Goal: Navigation & Orientation: Go to known website

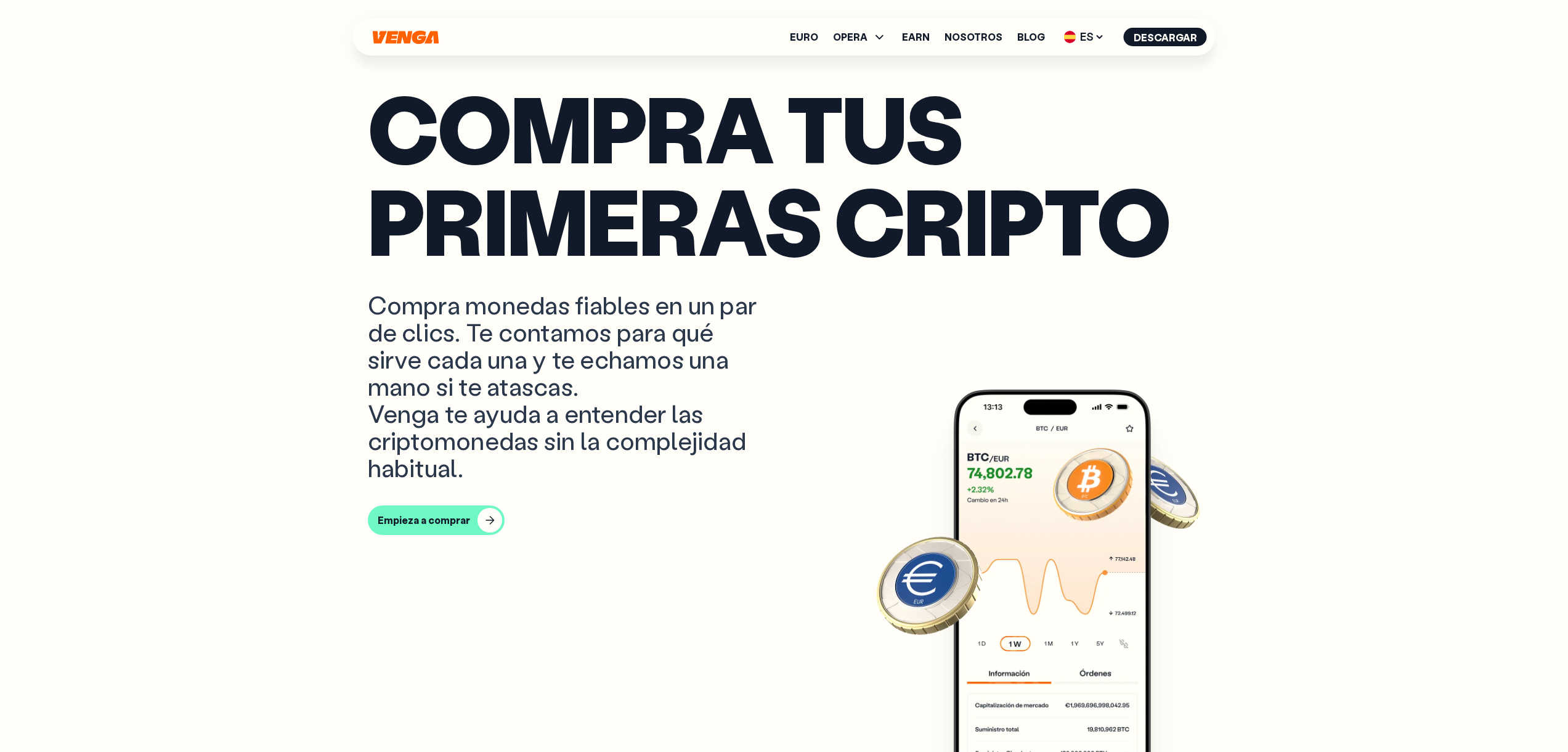
scroll to position [787, 0]
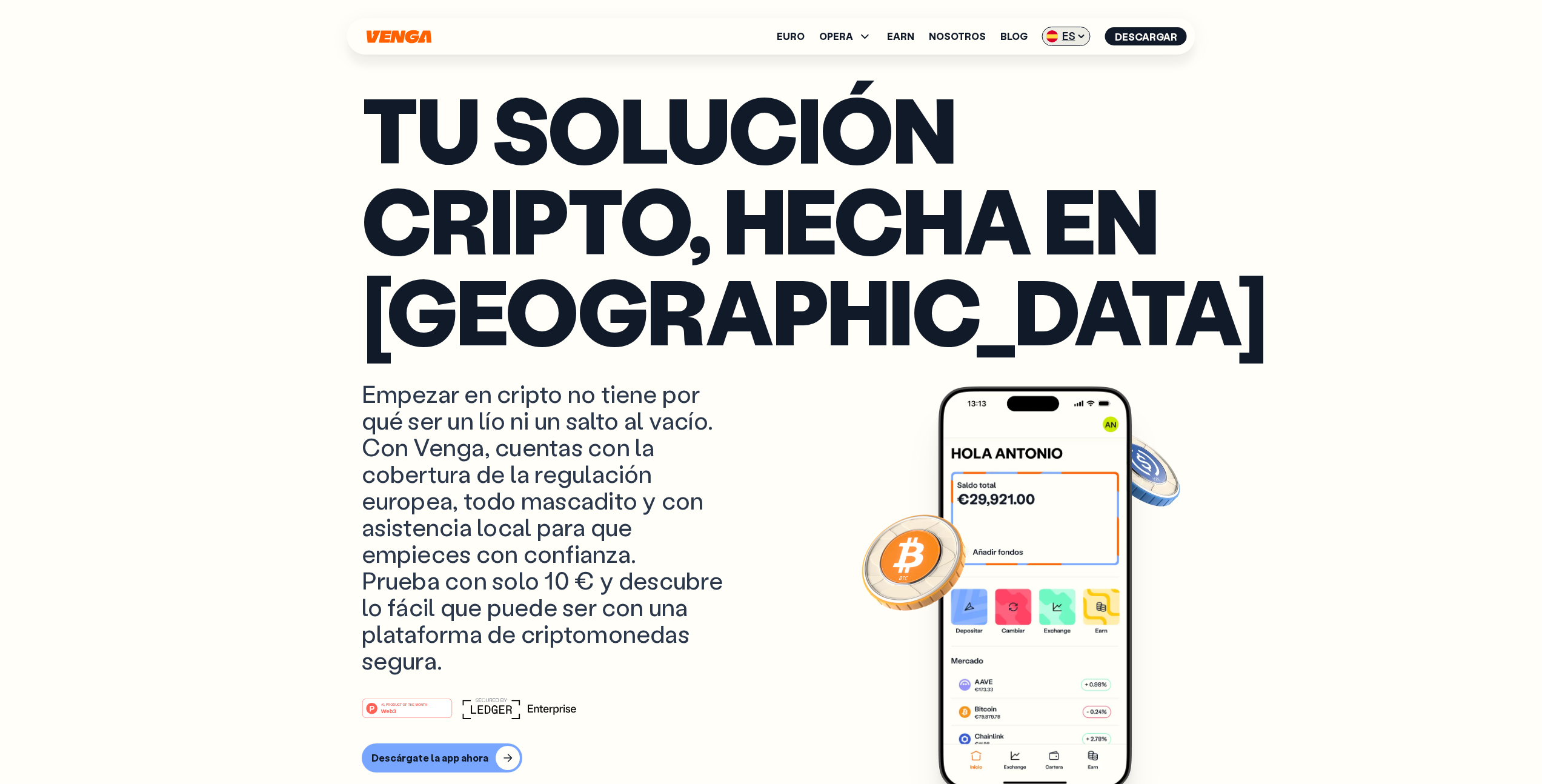
click at [1067, 38] on span "ES" at bounding box center [1067, 36] width 49 height 19
click at [1060, 75] on link "Español - ES" at bounding box center [1043, 84] width 92 height 23
click at [1067, 35] on span "ES" at bounding box center [1067, 36] width 49 height 19
click at [1059, 60] on div "English - EN" at bounding box center [1032, 61] width 60 height 12
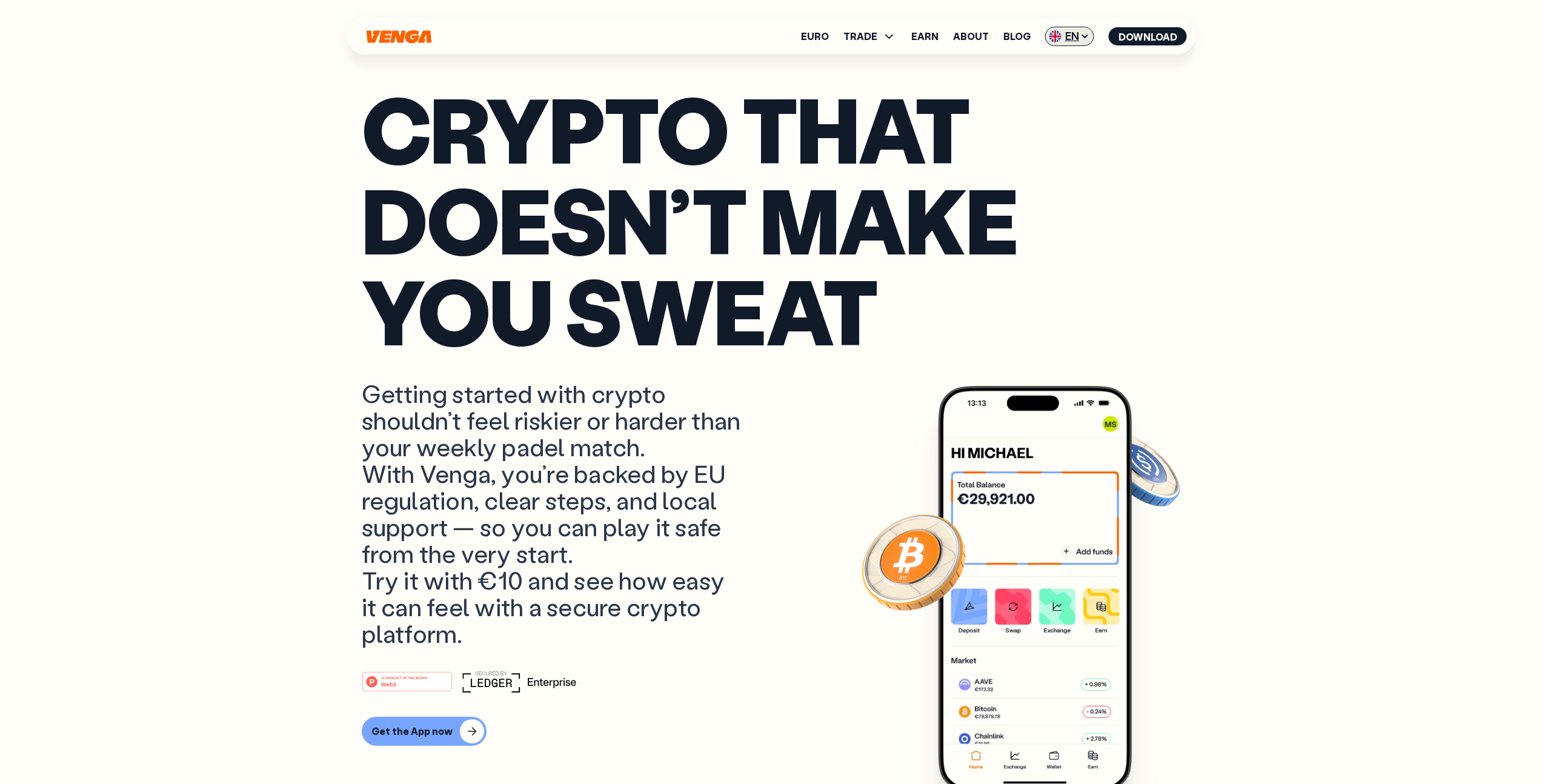
click at [1079, 39] on span "EN" at bounding box center [1069, 36] width 49 height 19
click at [1057, 106] on div "Català - CAT" at bounding box center [1039, 108] width 66 height 12
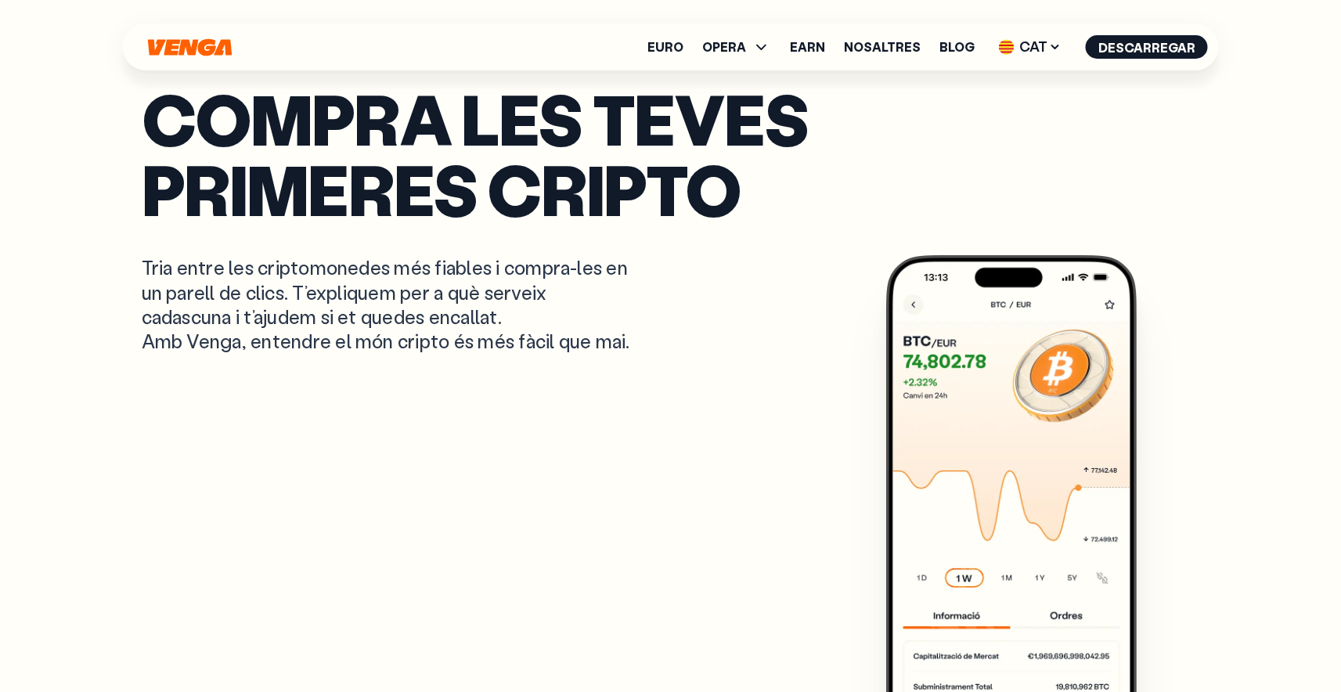
scroll to position [701, 0]
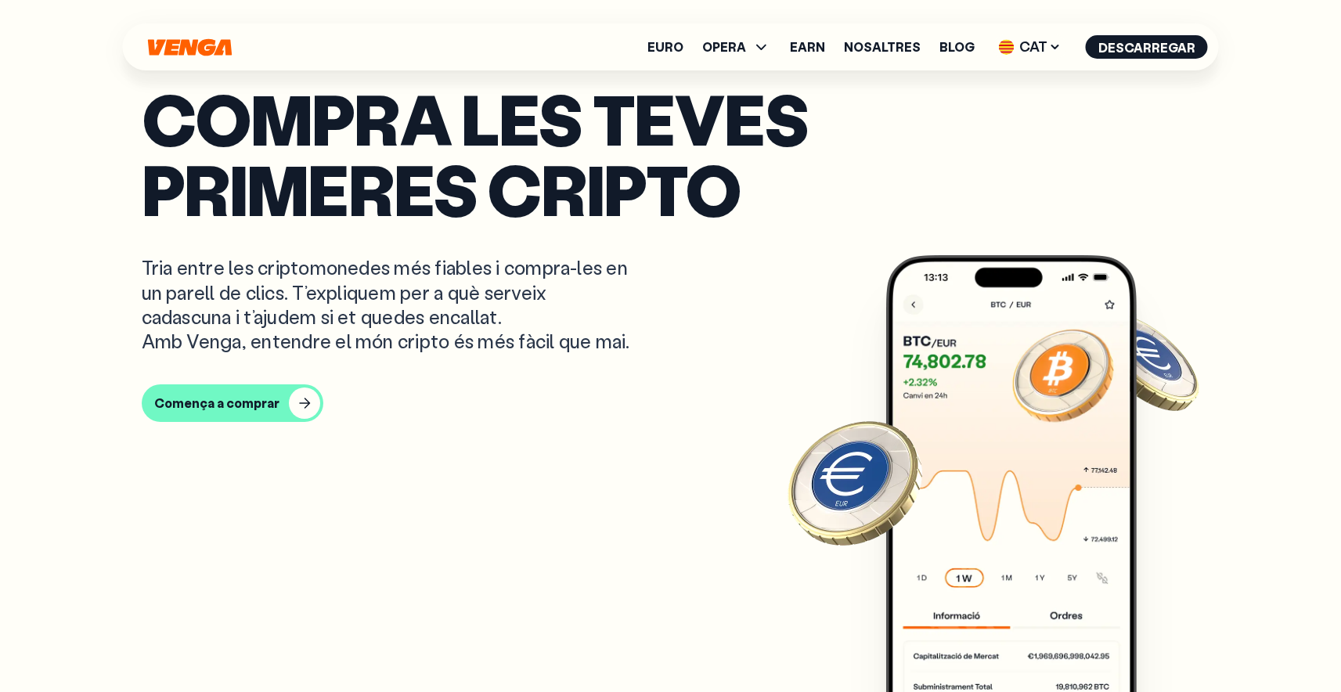
scroll to position [707, 0]
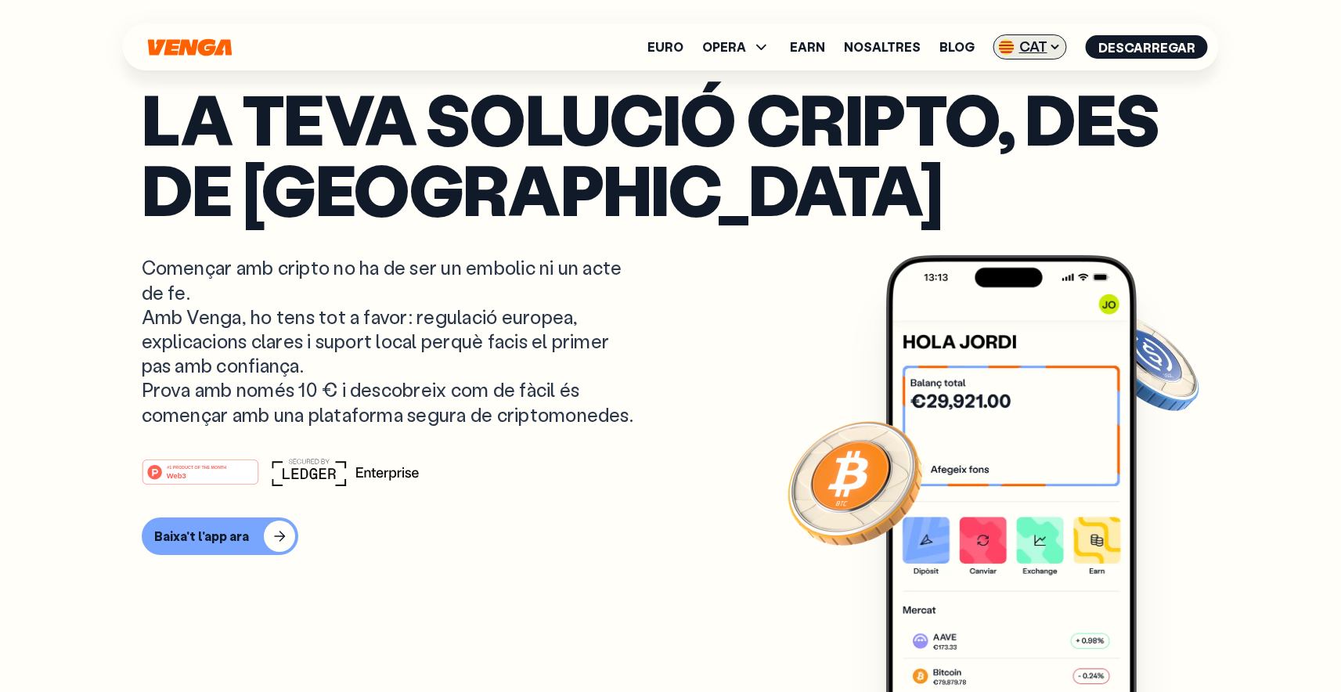
click at [1037, 45] on span "CAT" at bounding box center [1030, 46] width 74 height 25
click at [1017, 77] on div "English - EN" at bounding box center [991, 79] width 77 height 16
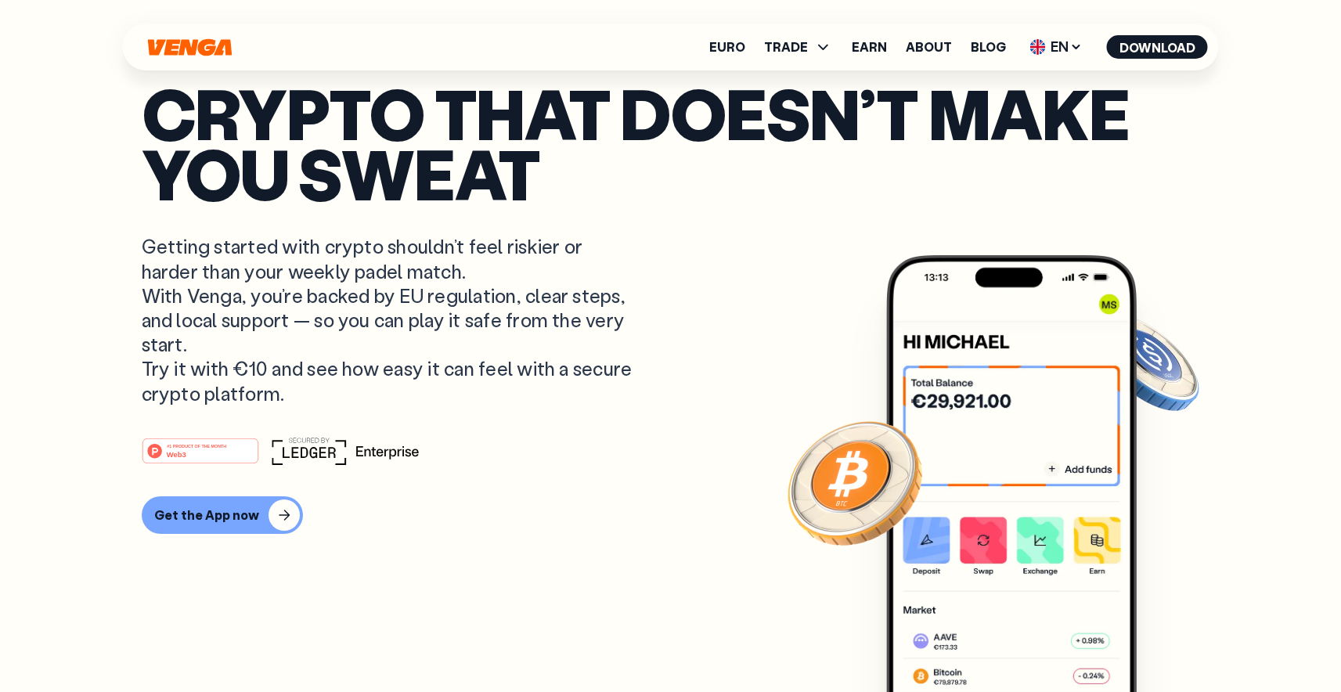
click at [213, 43] on icon "Home" at bounding box center [190, 46] width 84 height 17
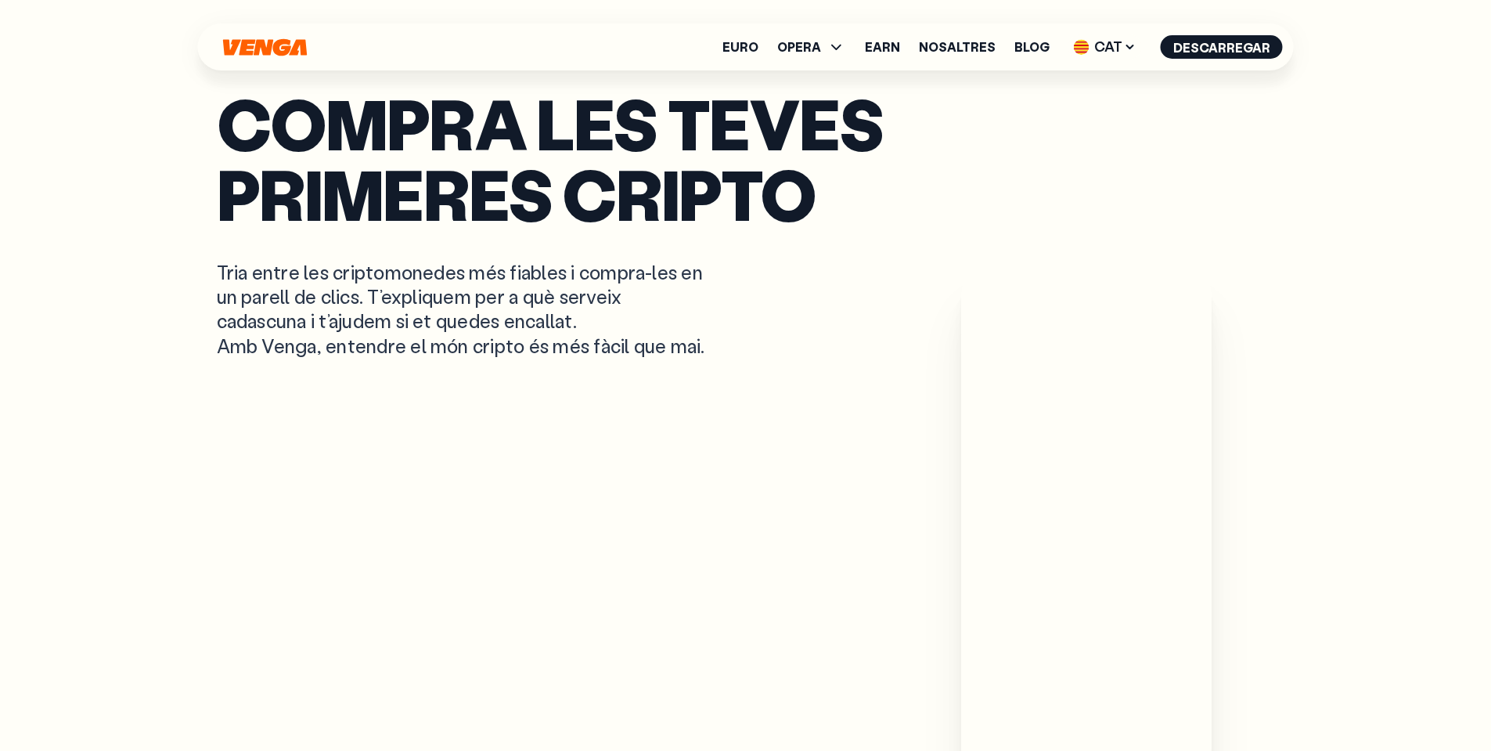
scroll to position [749, 0]
